Goal: Task Accomplishment & Management: Use online tool/utility

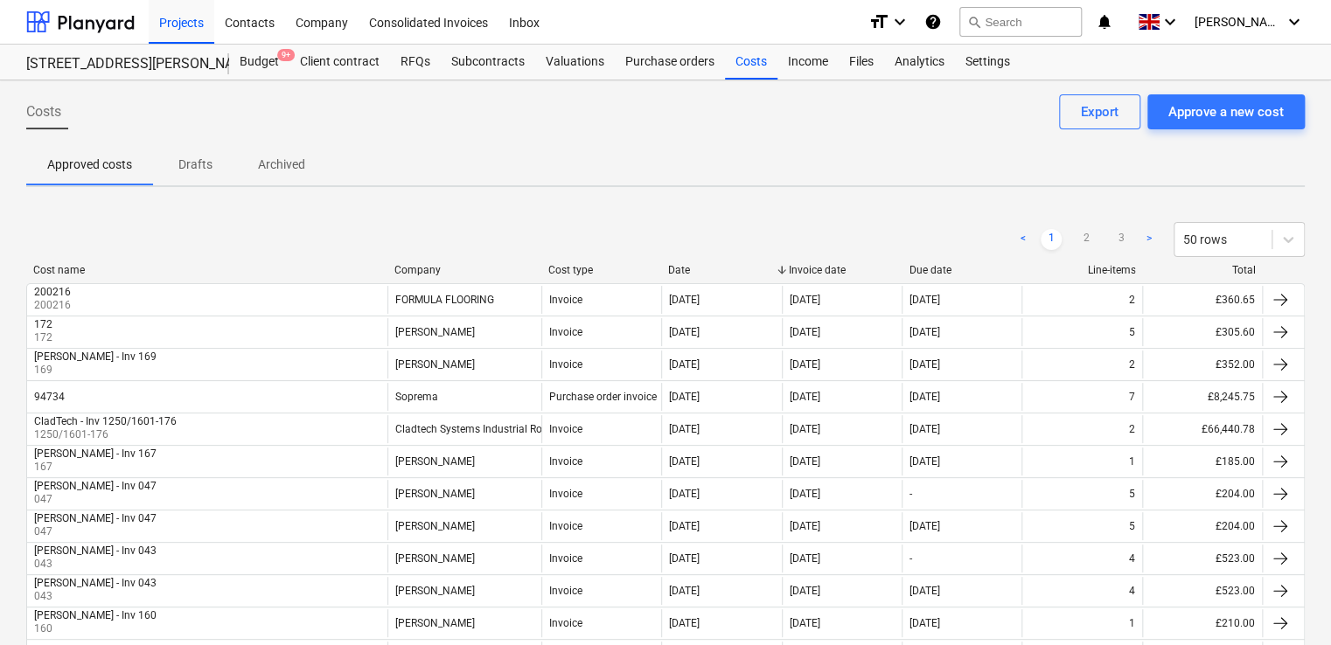
click at [784, 270] on div at bounding box center [781, 270] width 31 height 12
click at [826, 268] on div "Invoice date" at bounding box center [842, 270] width 107 height 12
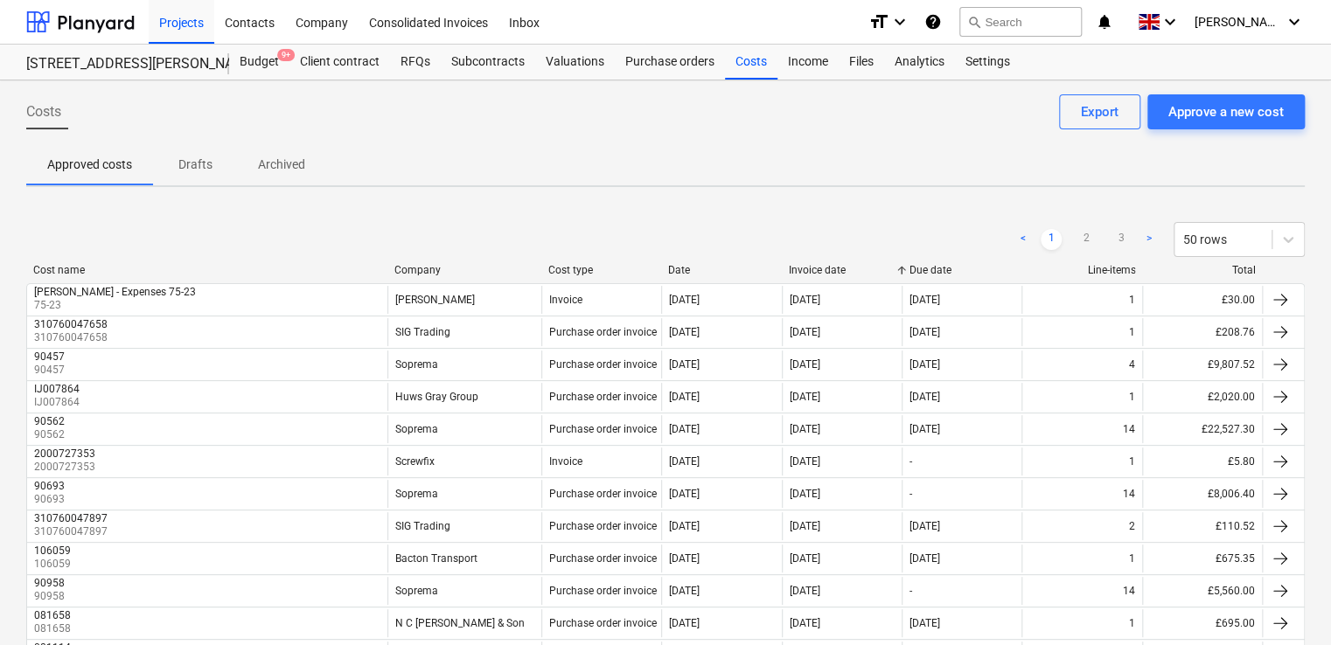
click at [826, 268] on div "Invoice date" at bounding box center [842, 270] width 107 height 12
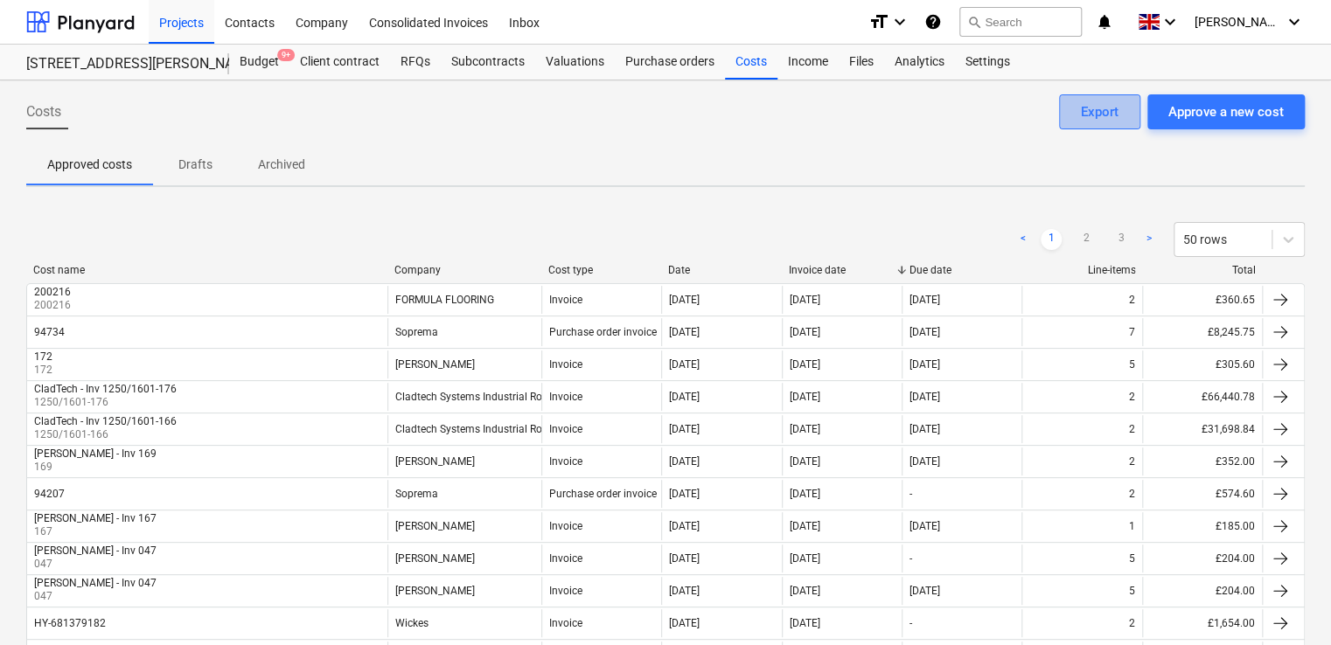
click at [1095, 107] on div "Export" at bounding box center [1100, 112] width 38 height 23
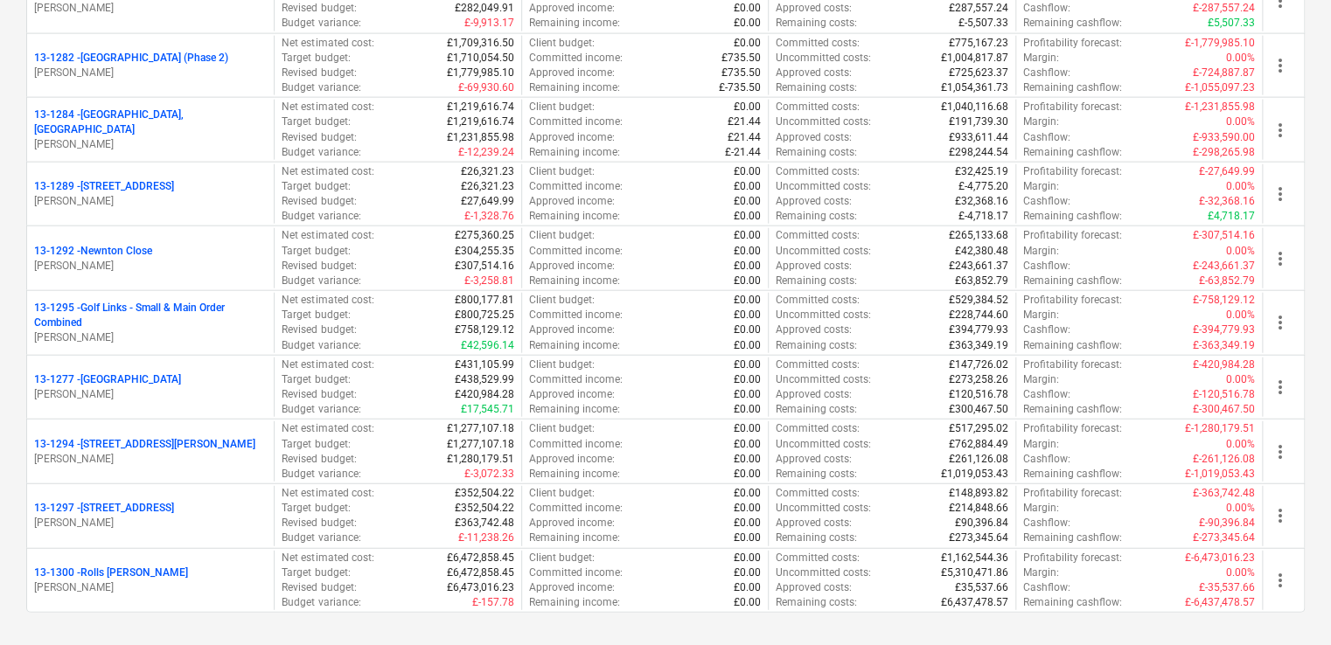
scroll to position [2050, 0]
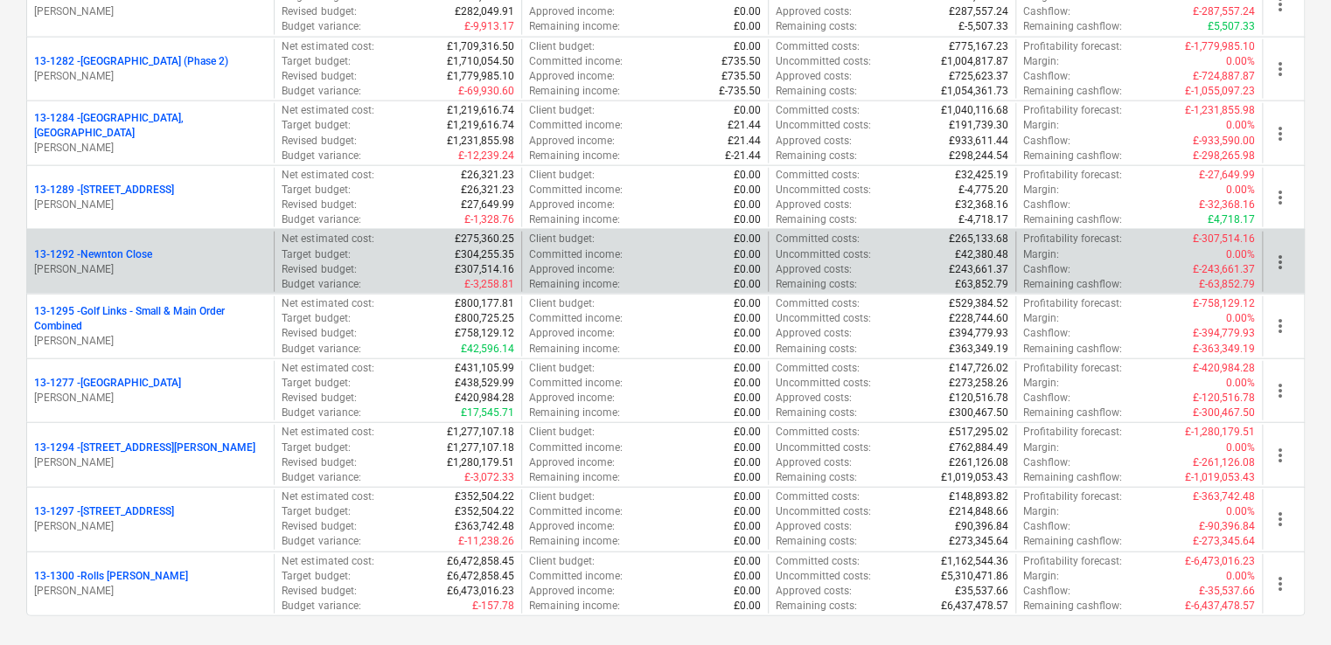
click at [182, 262] on p "[PERSON_NAME]" at bounding box center [150, 269] width 233 height 15
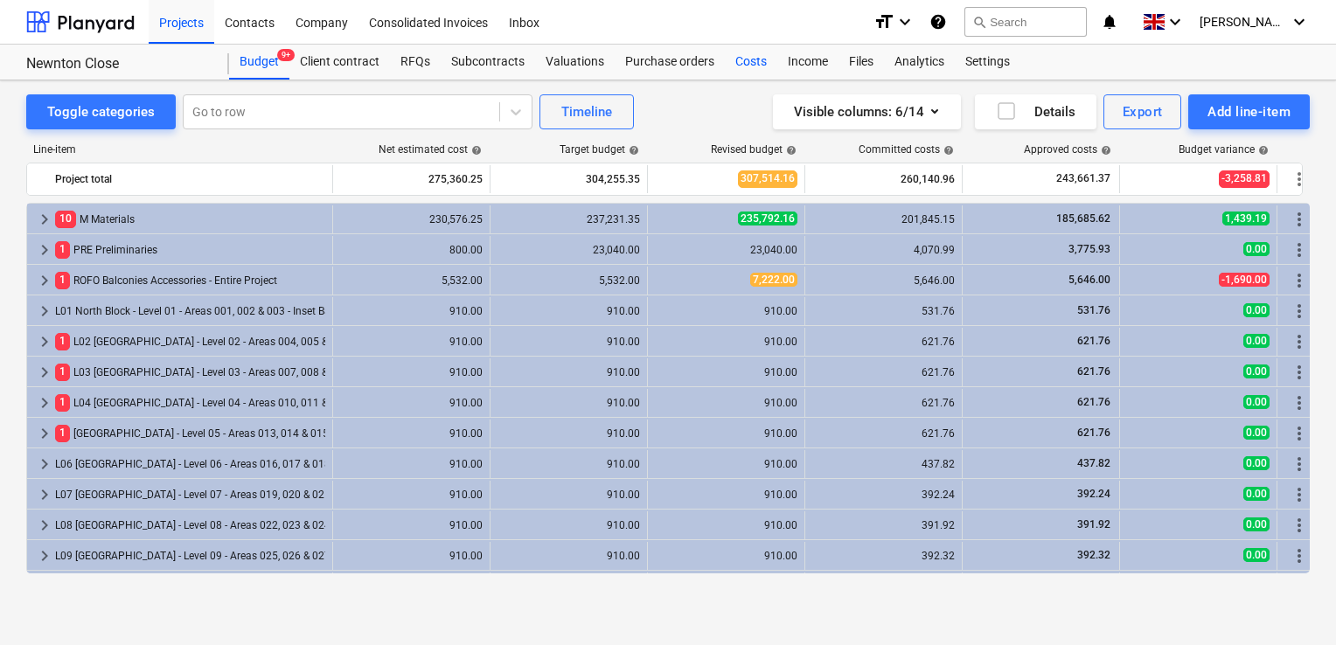
click at [748, 59] on div "Costs" at bounding box center [751, 62] width 52 height 35
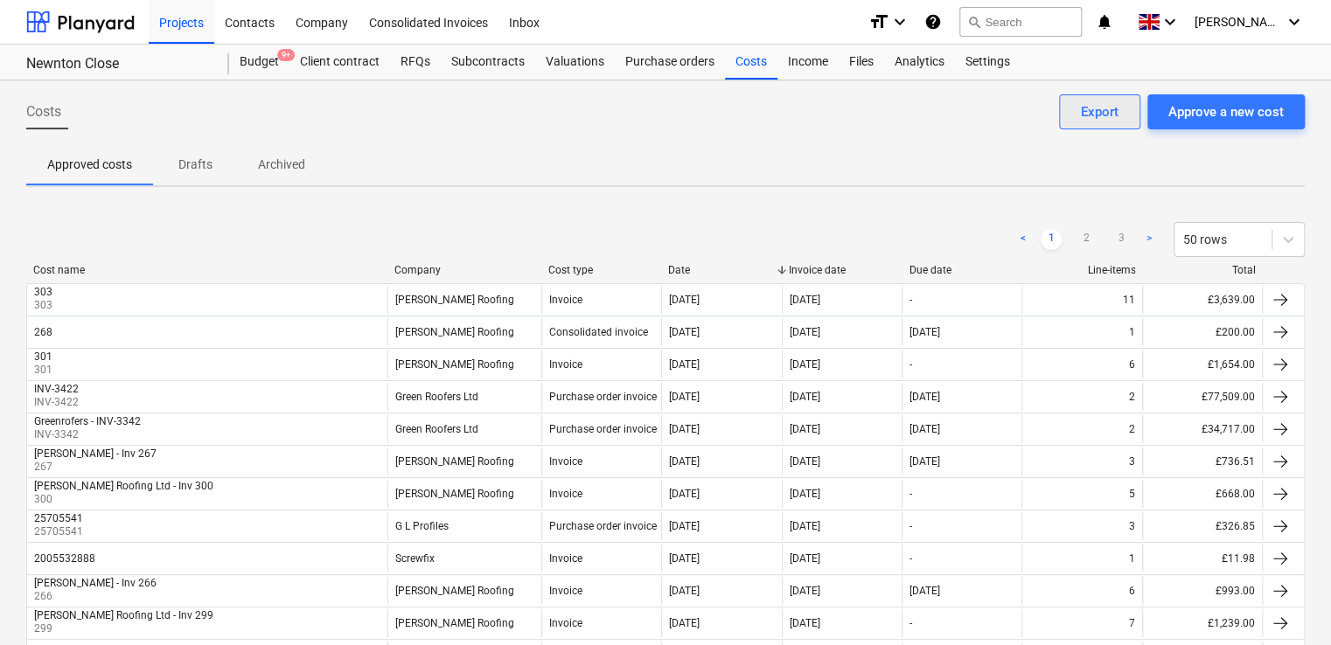
click at [1106, 101] on div "Export" at bounding box center [1100, 112] width 38 height 23
